Goal: Task Accomplishment & Management: Complete application form

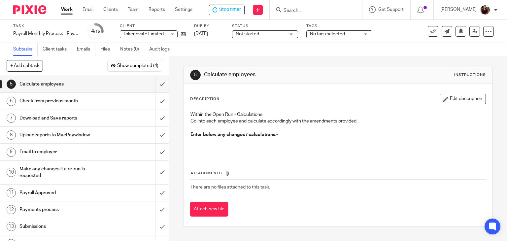
drag, startPoint x: 448, startPoint y: 102, endPoint x: 393, endPoint y: 113, distance: 56.5
click at [448, 102] on button "Edit description" at bounding box center [462, 99] width 46 height 11
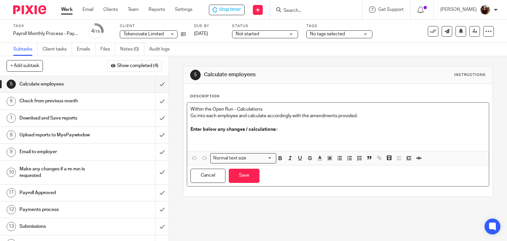
click at [242, 135] on p at bounding box center [337, 140] width 295 height 14
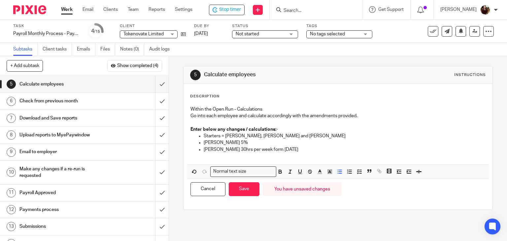
drag, startPoint x: 241, startPoint y: 188, endPoint x: 191, endPoint y: 149, distance: 62.8
click at [240, 188] on button "Save" at bounding box center [244, 189] width 31 height 14
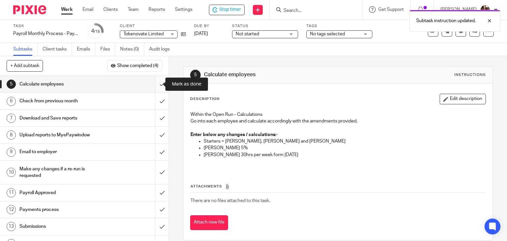
click at [155, 82] on input "submit" at bounding box center [84, 84] width 169 height 16
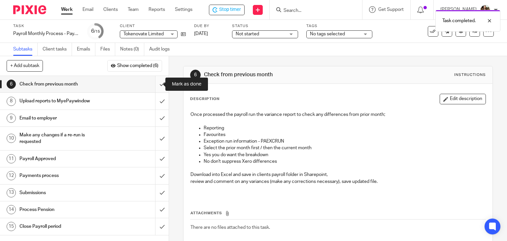
click at [153, 83] on input "submit" at bounding box center [84, 84] width 169 height 16
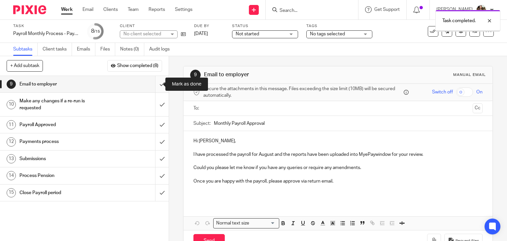
click at [158, 83] on input "submit" at bounding box center [84, 84] width 169 height 16
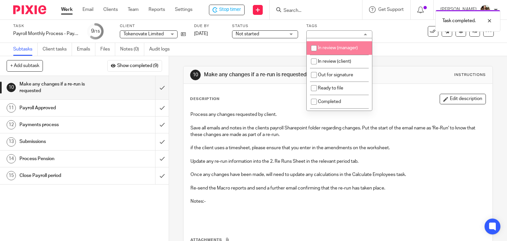
scroll to position [66, 0]
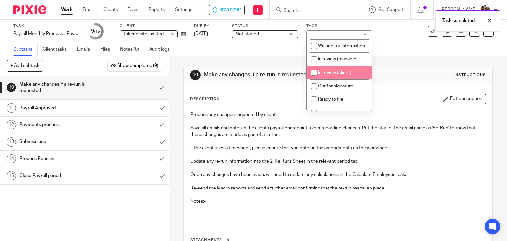
click at [343, 75] on span "In review (client)" at bounding box center [334, 72] width 33 height 5
checkbox input "true"
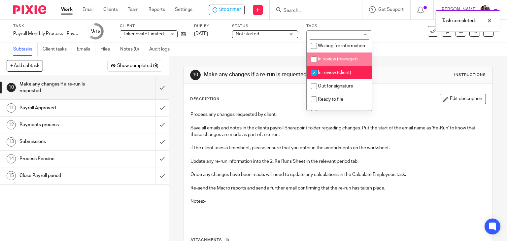
click at [391, 44] on div "Subtasks Client tasks Emails Files Notes (0) Audit logs" at bounding box center [253, 49] width 507 height 13
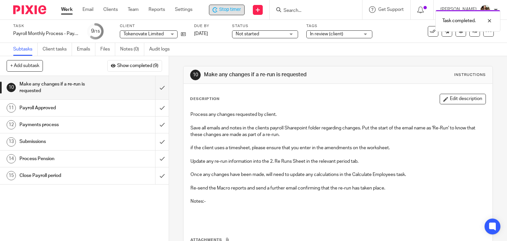
click at [235, 11] on span "Stop timer" at bounding box center [230, 9] width 22 height 7
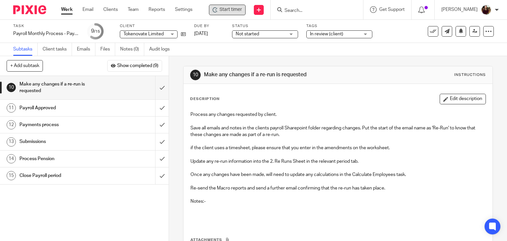
click at [319, 13] on input "Search" at bounding box center [313, 11] width 59 height 6
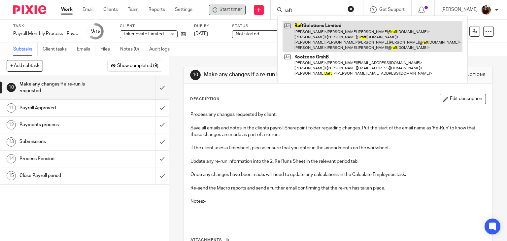
type input "raft"
click at [325, 40] on link at bounding box center [372, 36] width 180 height 31
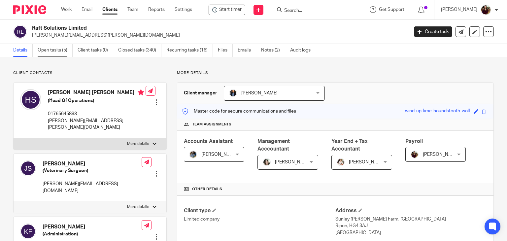
click at [59, 50] on link "Open tasks (5)" at bounding box center [55, 50] width 35 height 13
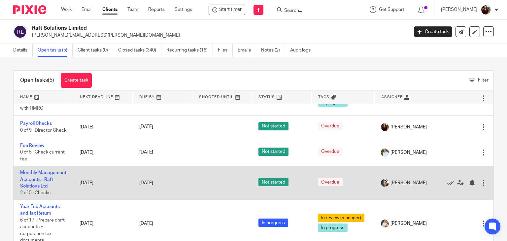
scroll to position [46, 0]
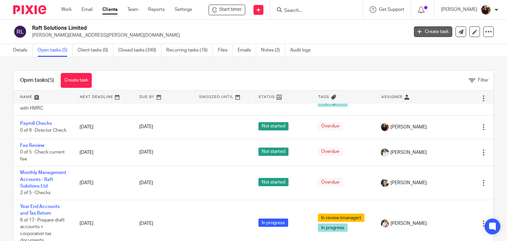
click at [434, 29] on link "Create task" at bounding box center [433, 31] width 38 height 11
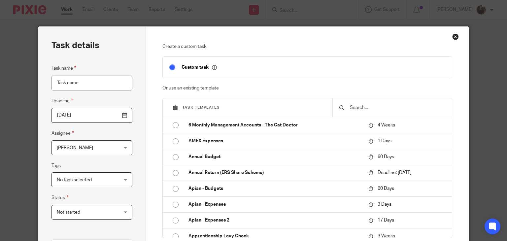
click at [362, 105] on input "text" at bounding box center [397, 107] width 96 height 7
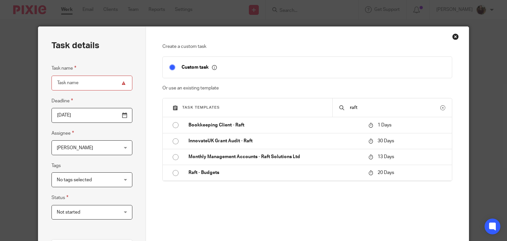
drag, startPoint x: 355, startPoint y: 109, endPoint x: 322, endPoint y: 109, distance: 33.3
click at [323, 109] on div "Task templates raft" at bounding box center [307, 107] width 289 height 19
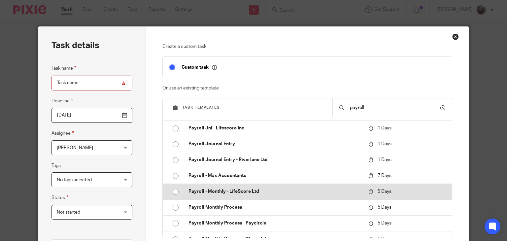
scroll to position [297, 0]
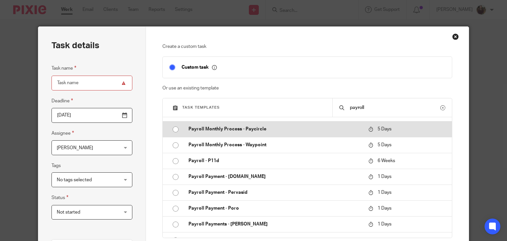
type input "payroll"
click at [260, 132] on p "Payroll Monthly Process - Paycircle" at bounding box center [274, 129] width 173 height 7
type input "2025-08-25"
type input "Payroll Monthly Process - Paycircle"
checkbox input "false"
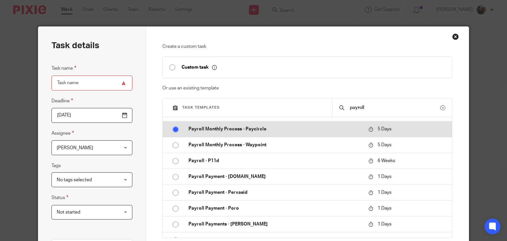
radio input "true"
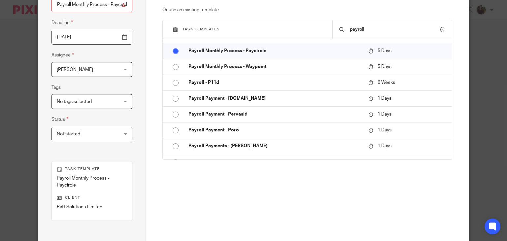
scroll to position [132, 0]
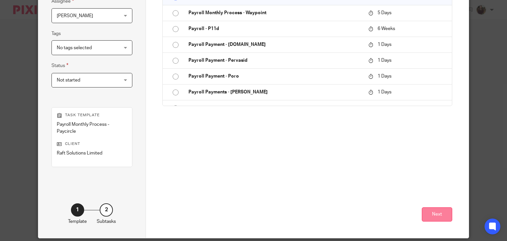
click at [430, 213] on button "Next" at bounding box center [437, 214] width 30 height 14
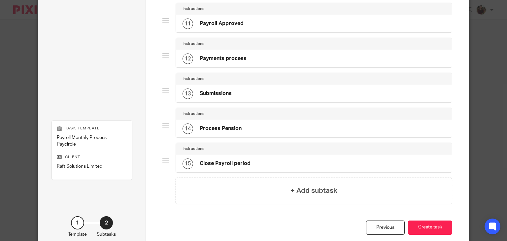
scroll to position [441, 0]
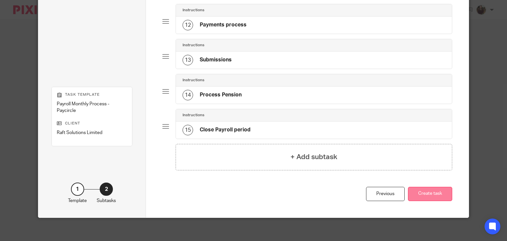
click at [422, 188] on button "Create task" at bounding box center [430, 194] width 44 height 14
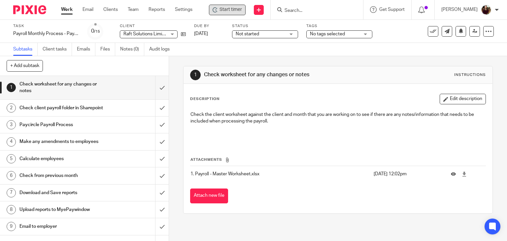
click at [235, 11] on span "Start timer" at bounding box center [230, 9] width 22 height 7
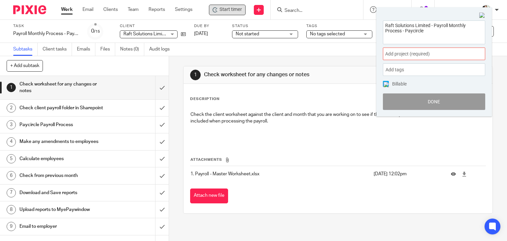
click at [447, 54] on span "Add project (required) :" at bounding box center [426, 53] width 83 height 7
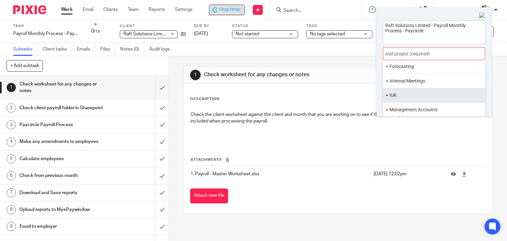
scroll to position [247, 0]
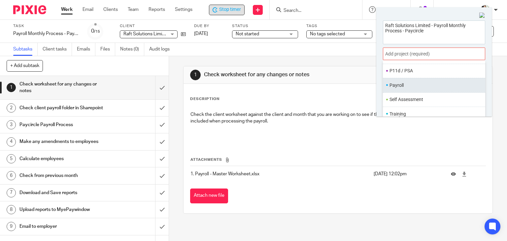
click at [398, 86] on li "Payroll" at bounding box center [432, 85] width 86 height 7
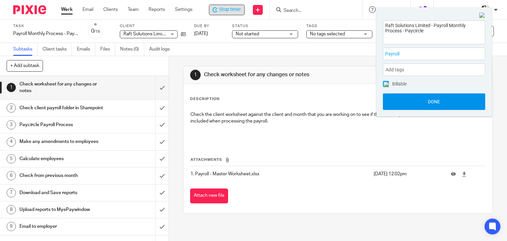
click at [424, 101] on button "Done" at bounding box center [434, 101] width 102 height 16
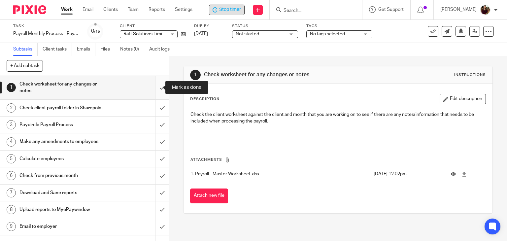
click at [155, 88] on input "submit" at bounding box center [84, 87] width 169 height 23
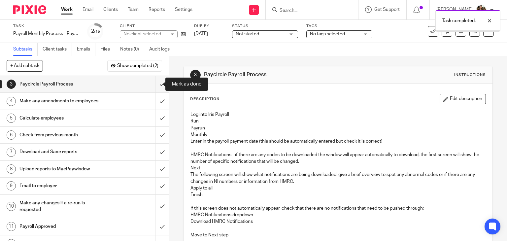
click at [154, 85] on input "submit" at bounding box center [84, 84] width 169 height 16
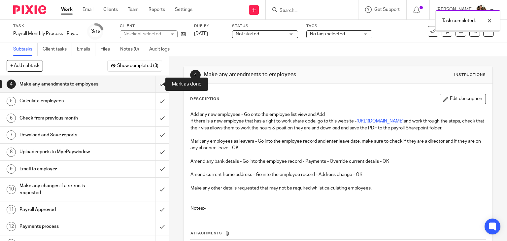
click at [154, 85] on input "submit" at bounding box center [84, 84] width 169 height 16
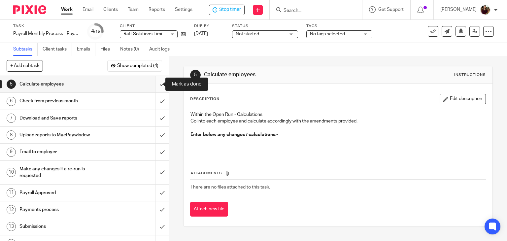
click at [153, 81] on input "submit" at bounding box center [84, 84] width 169 height 16
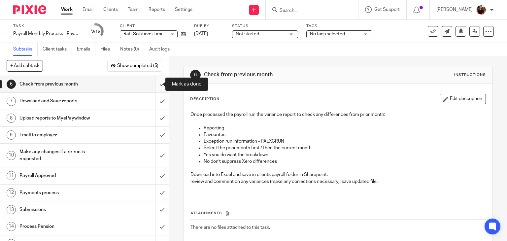
click at [155, 86] on input "submit" at bounding box center [84, 84] width 169 height 16
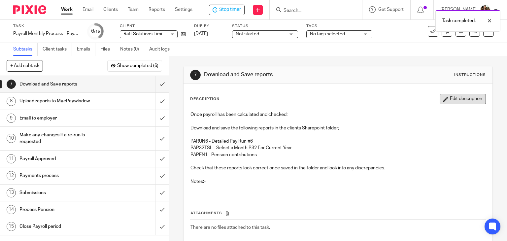
click at [440, 98] on button "Edit description" at bounding box center [462, 99] width 46 height 11
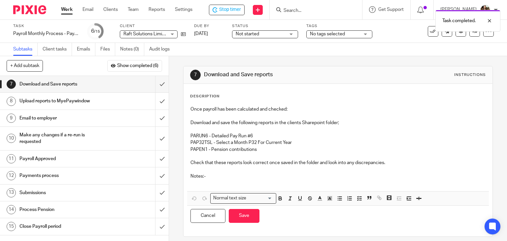
click at [235, 182] on p at bounding box center [337, 182] width 295 height 7
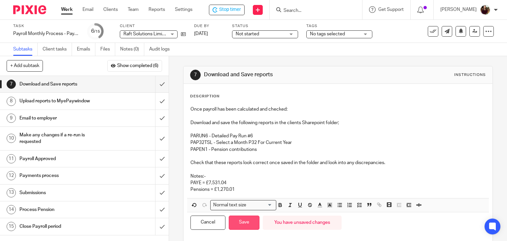
click at [240, 218] on button "Save" at bounding box center [244, 222] width 31 height 14
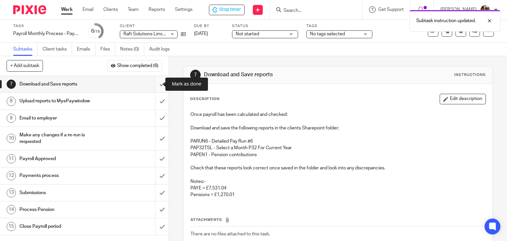
click at [154, 85] on input "submit" at bounding box center [84, 84] width 169 height 16
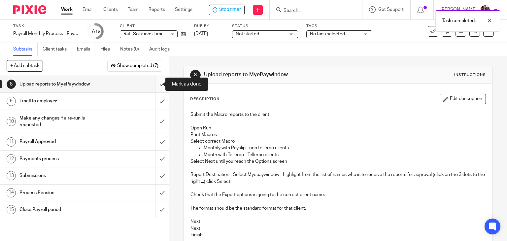
click at [152, 82] on input "submit" at bounding box center [84, 84] width 169 height 16
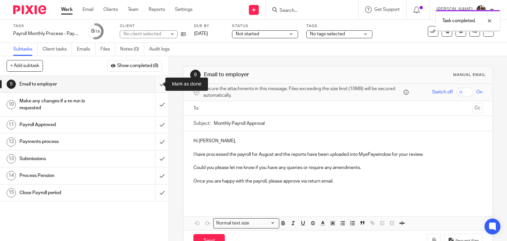
click at [154, 86] on input "submit" at bounding box center [84, 84] width 169 height 16
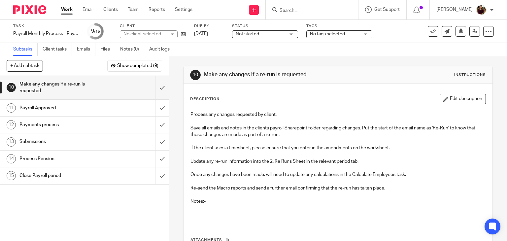
click at [366, 35] on div "No tags selected" at bounding box center [339, 34] width 66 height 8
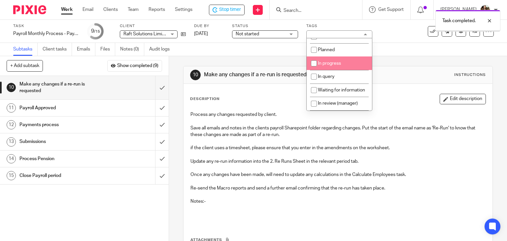
scroll to position [33, 0]
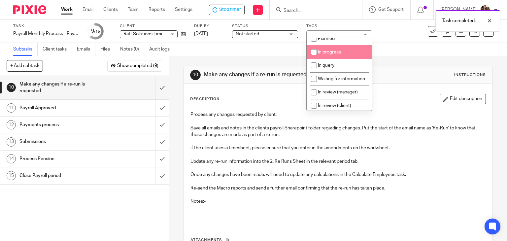
click at [338, 54] on span "In progress" at bounding box center [329, 52] width 23 height 5
checkbox input "true"
click at [386, 48] on div "Subtasks Client tasks Emails Files Notes (0) Audit logs" at bounding box center [253, 49] width 507 height 13
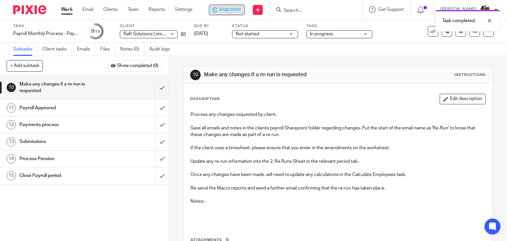
click at [232, 12] on span "Stop timer" at bounding box center [230, 9] width 22 height 7
